Goal: Download file/media

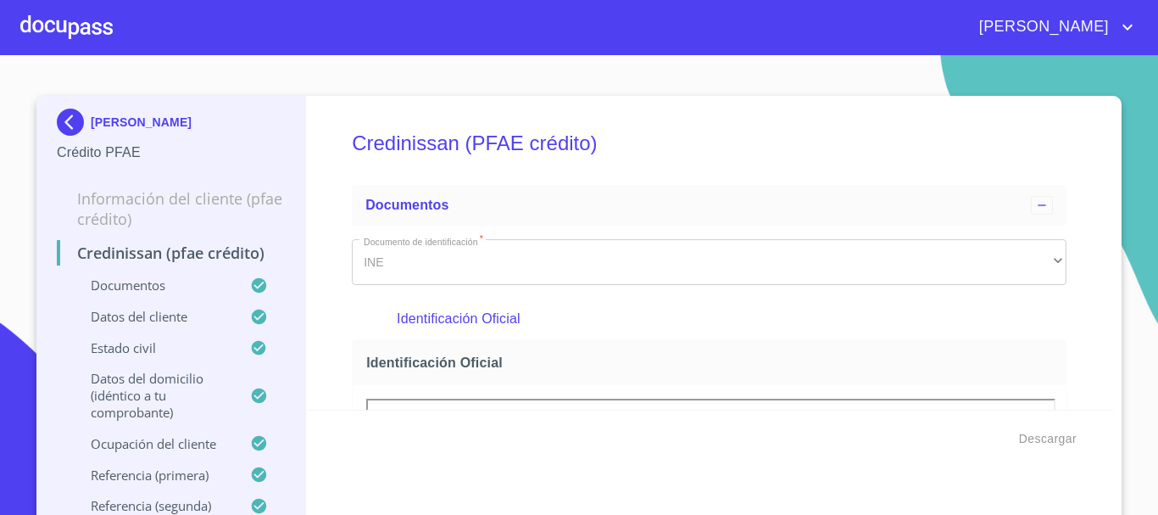
click at [87, 25] on div at bounding box center [66, 27] width 92 height 54
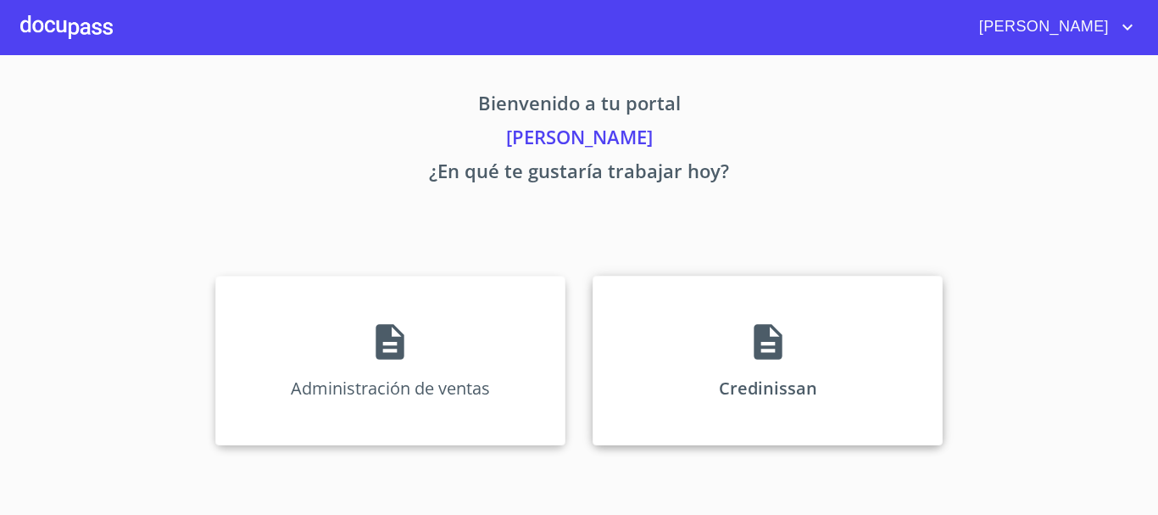
click at [818, 357] on div "Credinissan" at bounding box center [768, 361] width 350 height 170
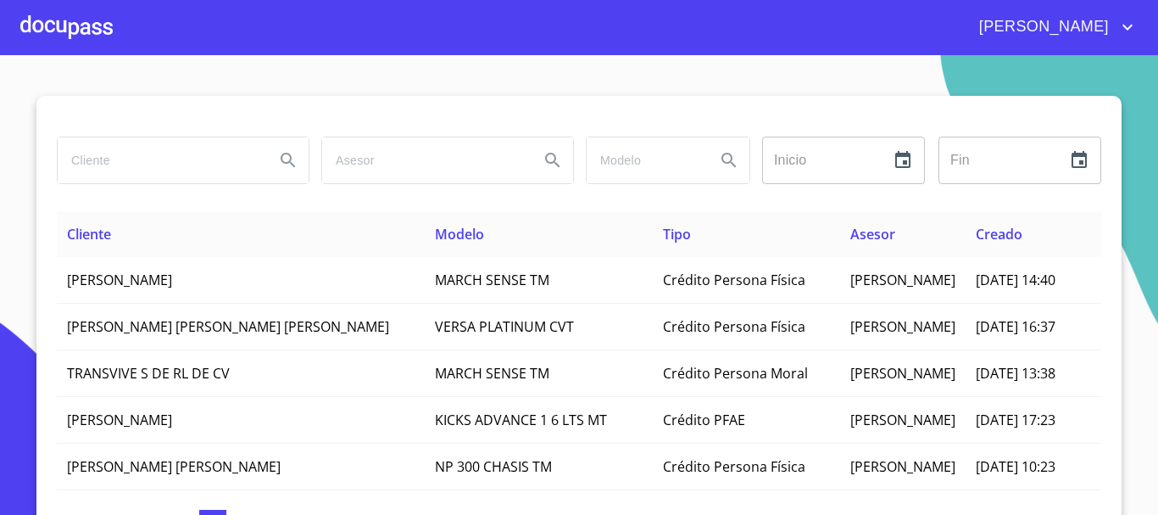
click at [127, 167] on input "search" at bounding box center [159, 160] width 203 height 46
type input "AGROTEC"
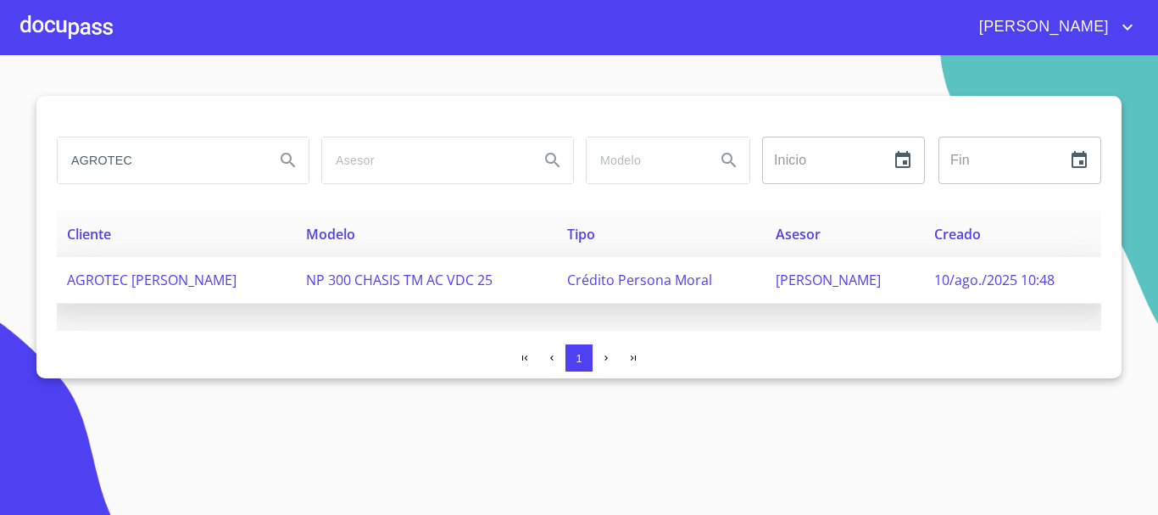
click at [177, 274] on span "AGROTEC [PERSON_NAME]" at bounding box center [152, 279] width 170 height 19
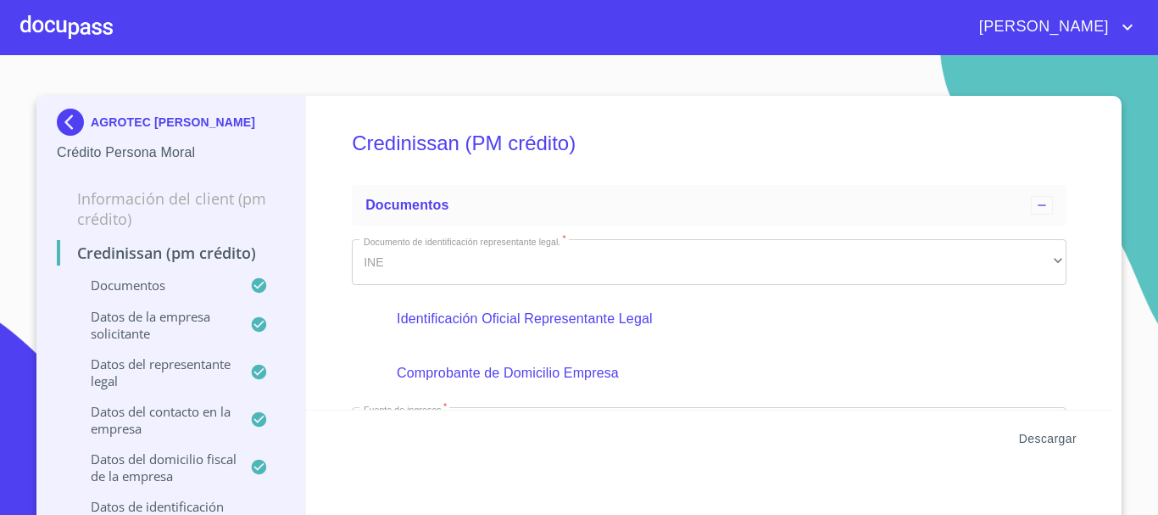
click at [1048, 440] on span "Descargar" at bounding box center [1048, 438] width 58 height 21
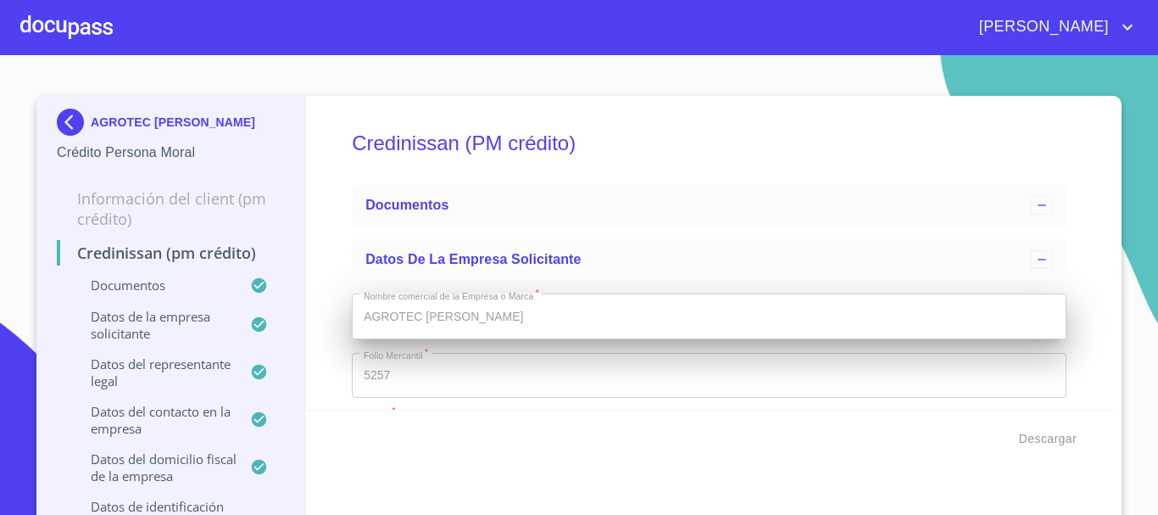
type input "28 de sep. de 2022"
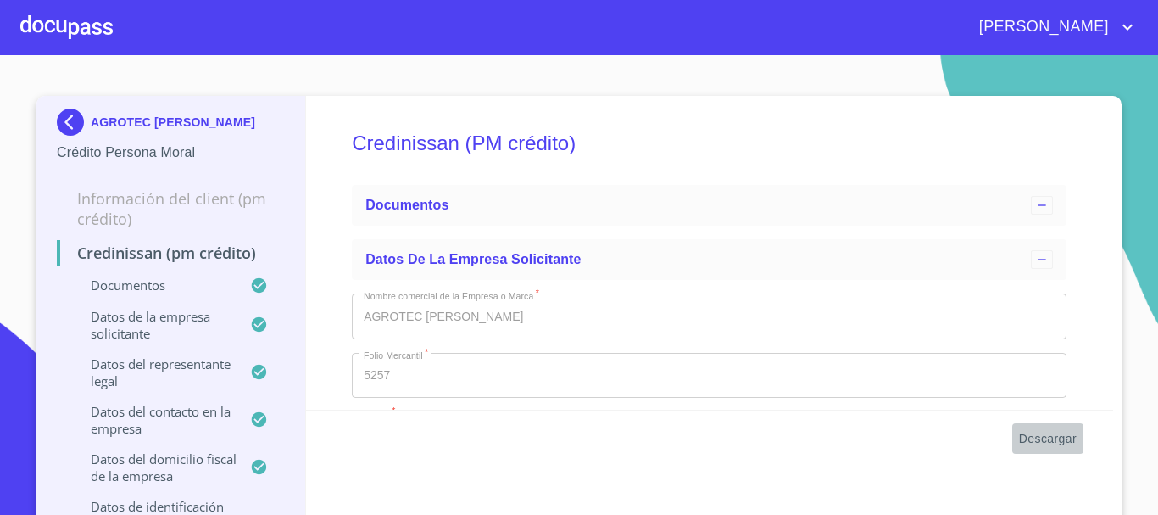
click at [1037, 437] on span "Descargar" at bounding box center [1048, 438] width 58 height 21
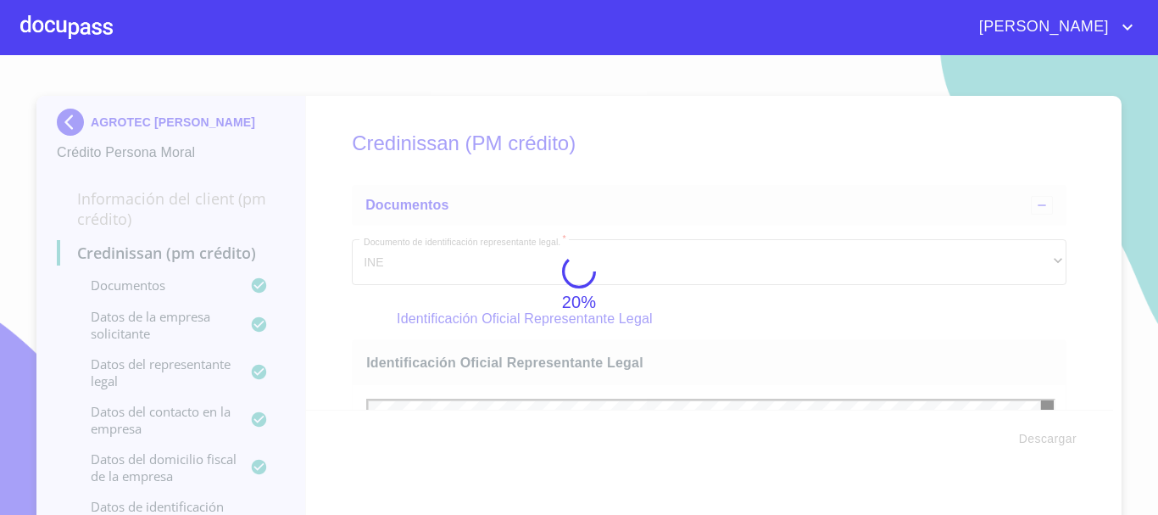
click at [90, 30] on div at bounding box center [66, 27] width 92 height 54
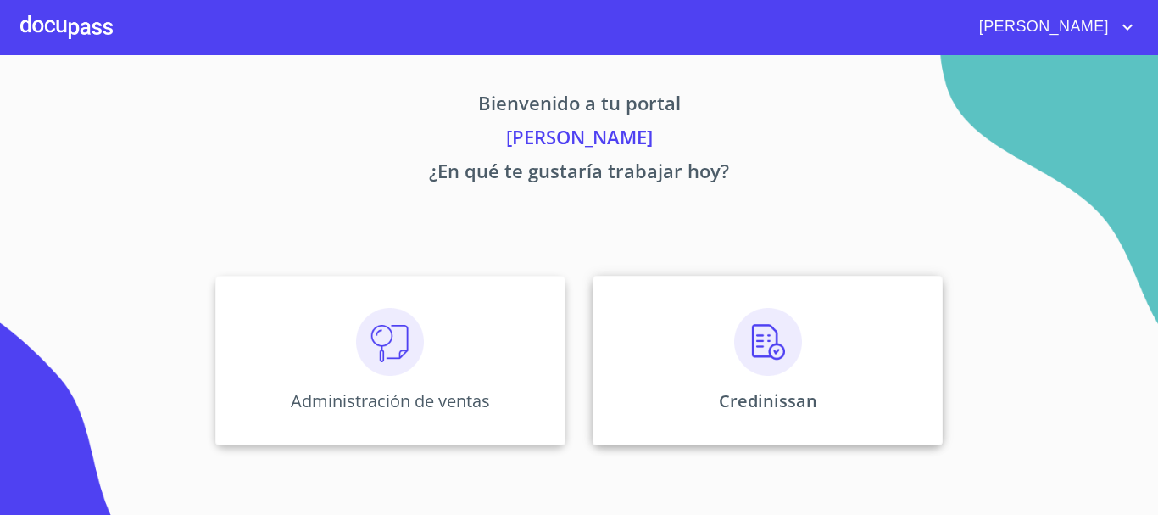
click at [790, 332] on img at bounding box center [768, 342] width 68 height 68
